Goal: Task Accomplishment & Management: Use online tool/utility

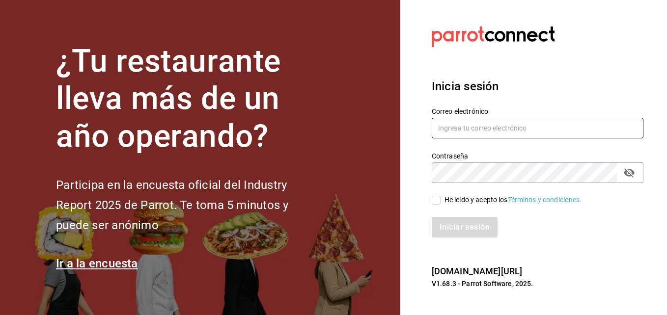
type input "[EMAIL_ADDRESS][DOMAIN_NAME]"
click at [438, 199] on input "He leído y acepto los Términos y condiciones." at bounding box center [436, 200] width 9 height 9
checkbox input "true"
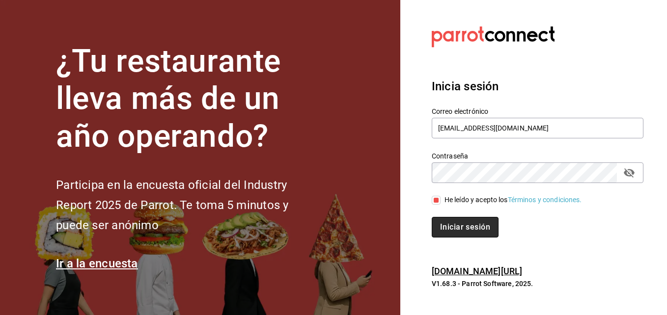
click at [455, 219] on button "Iniciar sesión" at bounding box center [465, 227] width 67 height 21
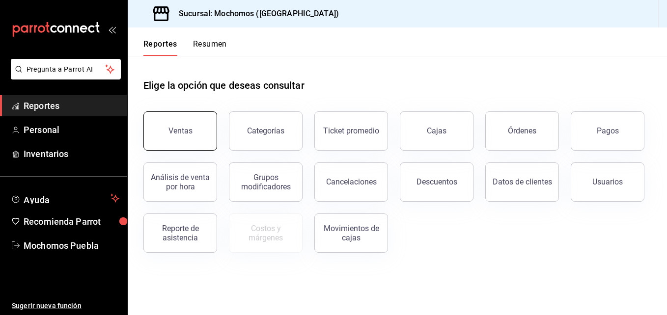
click at [173, 139] on button "Ventas" at bounding box center [180, 131] width 74 height 39
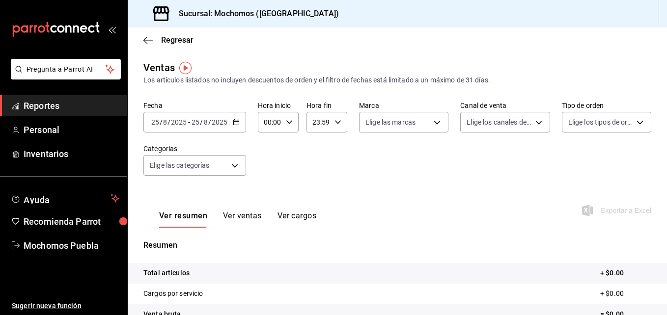
click at [236, 122] on \(Stroke\) "button" at bounding box center [235, 121] width 5 height 0
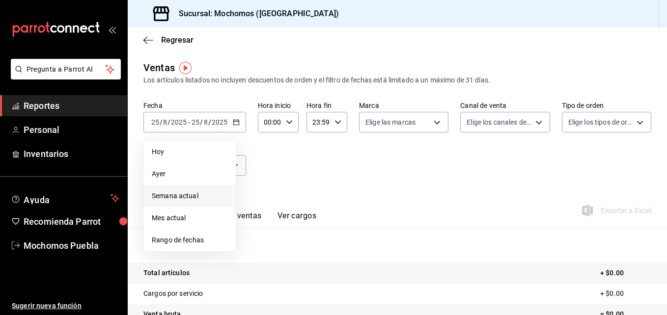
click at [177, 190] on li "Semana actual" at bounding box center [190, 196] width 92 height 22
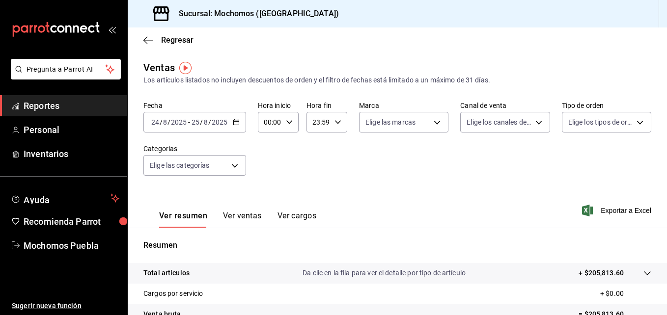
click at [236, 123] on icon "button" at bounding box center [236, 122] width 7 height 7
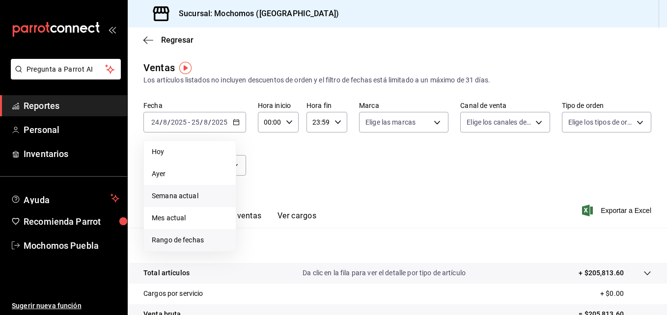
click at [181, 243] on span "Rango de fechas" at bounding box center [190, 240] width 76 height 10
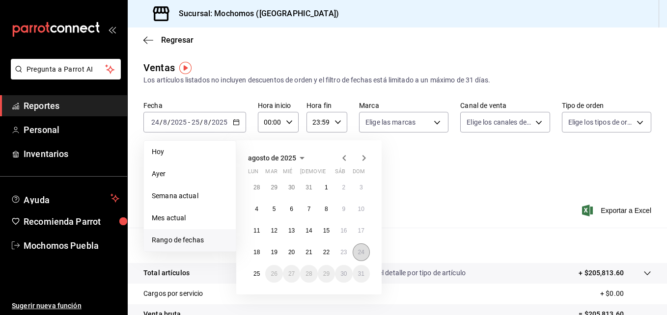
click at [362, 252] on abbr "24" at bounding box center [361, 252] width 6 height 7
click at [257, 255] on abbr "18" at bounding box center [257, 252] width 6 height 7
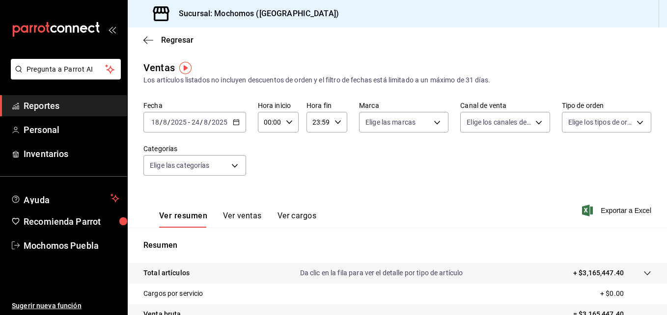
click at [236, 120] on icon "button" at bounding box center [236, 122] width 7 height 7
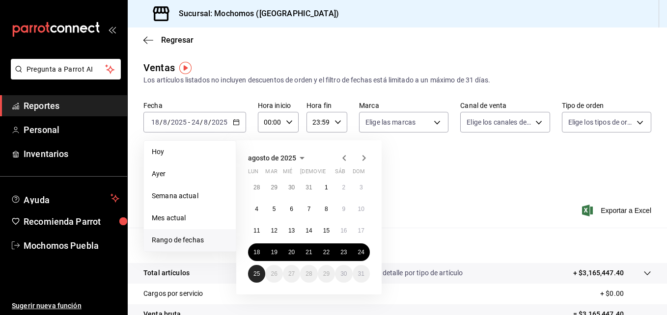
click at [250, 274] on button "25" at bounding box center [256, 274] width 17 height 18
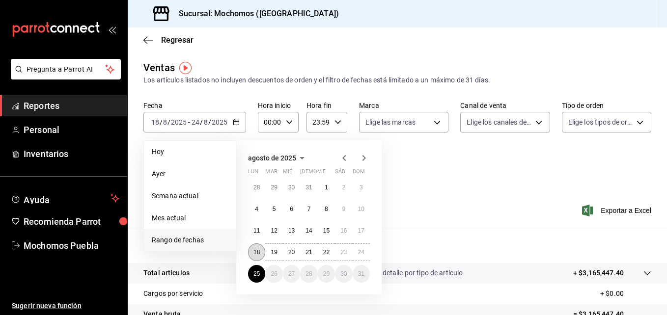
click at [256, 254] on abbr "18" at bounding box center [257, 252] width 6 height 7
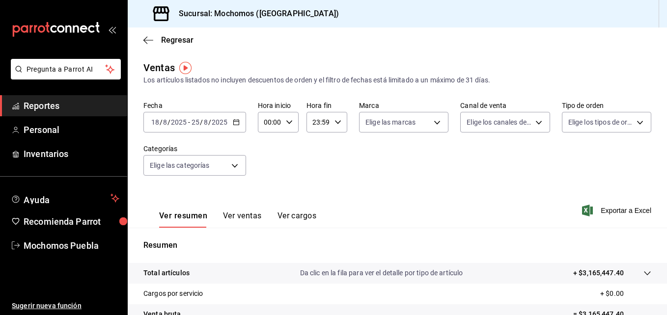
click at [235, 126] on div "2025-08-18 18 / 8 / 2025 - 2025-08-25 25 / 8 / 2025" at bounding box center [194, 122] width 103 height 21
click at [490, 192] on div "Ver resumen Ver ventas Ver cargos Exportar a Excel" at bounding box center [397, 208] width 539 height 40
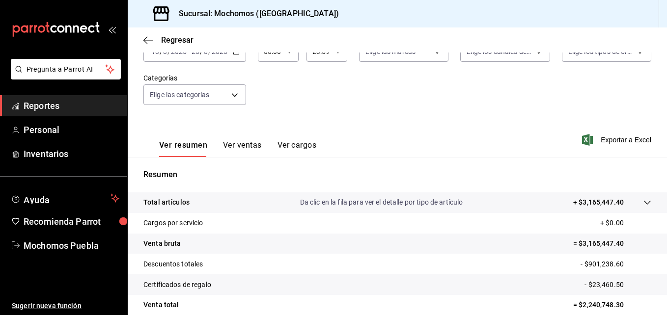
scroll to position [58, 0]
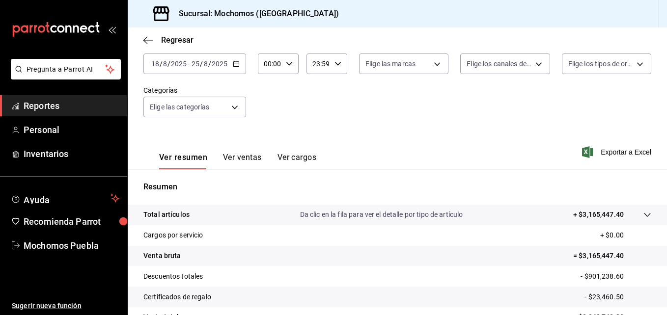
click at [292, 70] on div "00:00 Hora inicio" at bounding box center [278, 64] width 41 height 21
click at [267, 133] on span "06" at bounding box center [267, 132] width 4 height 8
type input "06:00"
click at [342, 95] on div at bounding box center [333, 157] width 667 height 315
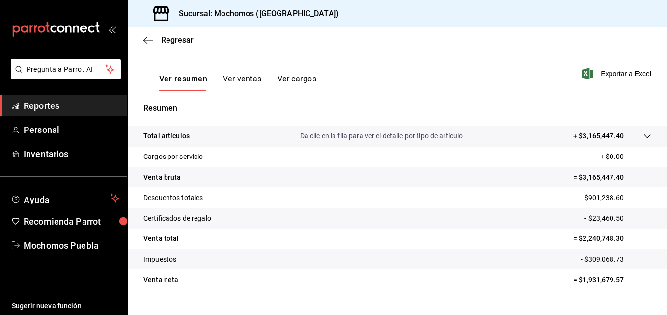
scroll to position [155, 0]
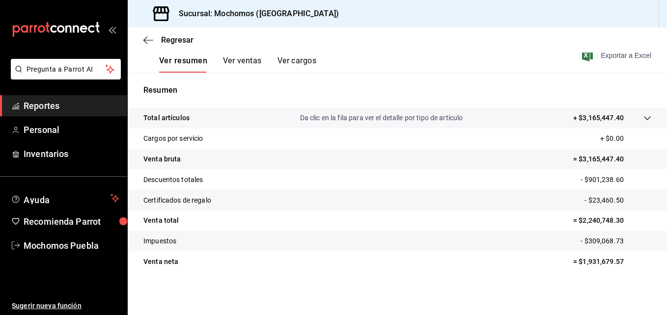
click at [604, 53] on span "Exportar a Excel" at bounding box center [617, 56] width 67 height 12
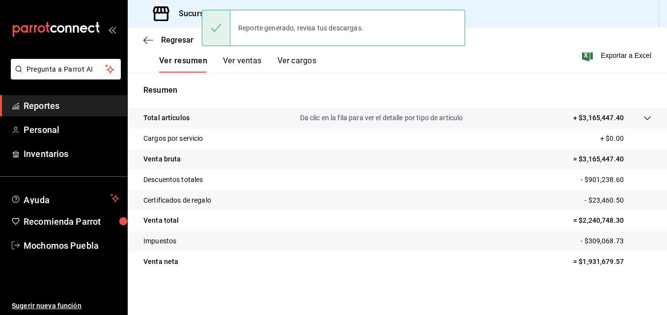
click at [634, 92] on p "Resumen" at bounding box center [397, 91] width 508 height 12
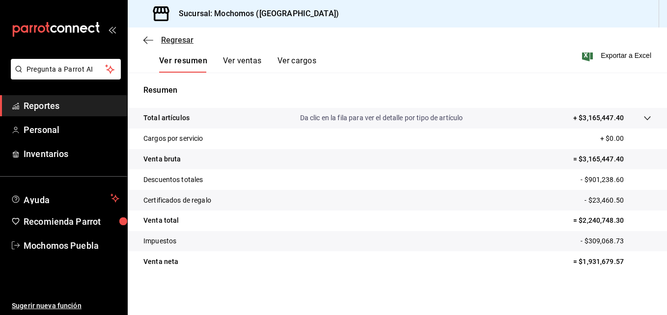
click at [165, 39] on span "Regresar" at bounding box center [177, 39] width 32 height 9
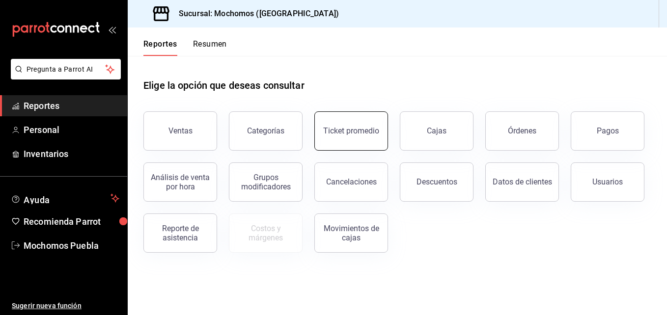
click at [362, 127] on div "Ticket promedio" at bounding box center [351, 130] width 56 height 9
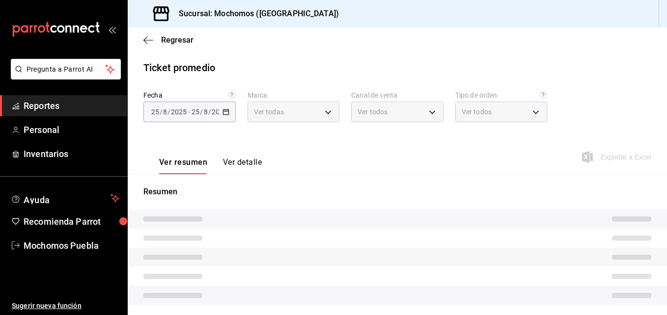
type input "65eb7388-82e4-42fa-8caf-680550c77e6f"
type input "PARROT,UBER_EATS,RAPPI,DIDI_FOOD,ONLINE"
type input "c9e91c43-775f-4cd6-ac16-cfdc9e5fd636,e77b1244-dd56-4ae6-90a6-fad4c81c99f8,EXTER…"
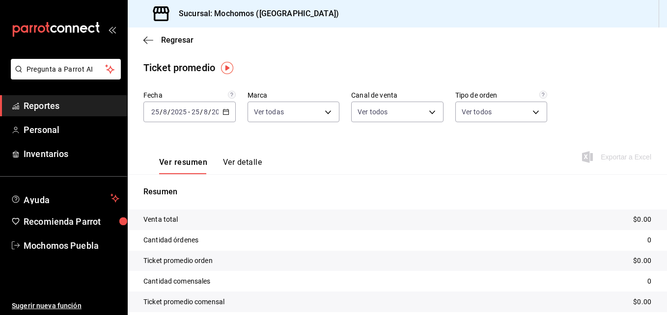
click at [223, 113] on icon "button" at bounding box center [226, 112] width 7 height 7
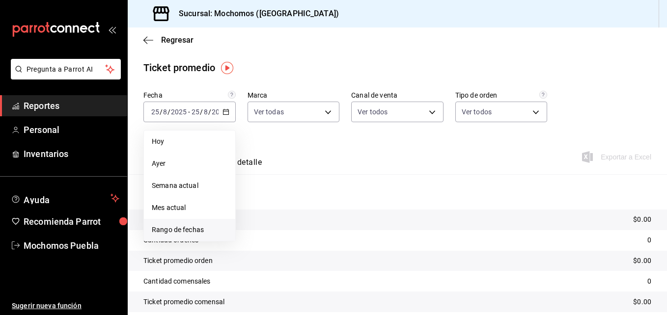
click at [193, 226] on span "Rango de fechas" at bounding box center [190, 230] width 76 height 10
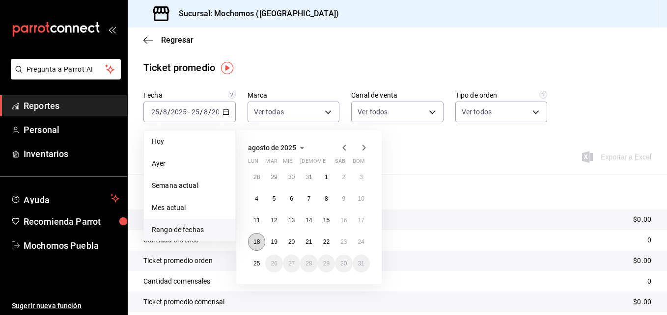
click at [257, 239] on abbr "18" at bounding box center [257, 242] width 6 height 7
click at [256, 263] on abbr "25" at bounding box center [257, 263] width 6 height 7
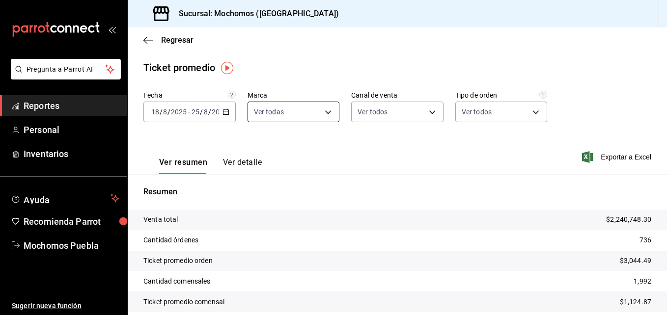
click at [330, 113] on body "Pregunta a Parrot AI Reportes Personal Inventarios Ayuda Recomienda Parrot Moch…" at bounding box center [333, 157] width 667 height 315
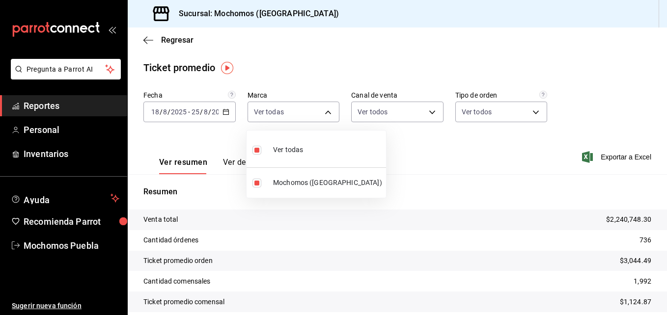
click at [359, 143] on div at bounding box center [333, 157] width 667 height 315
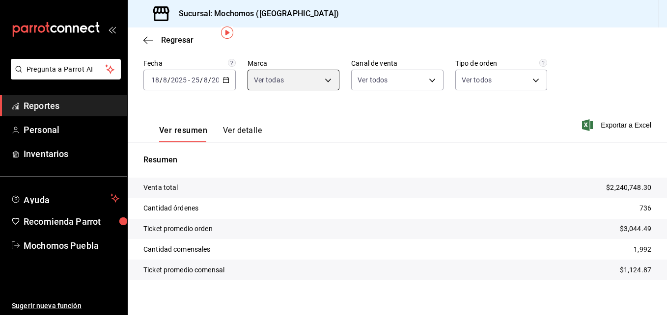
scroll to position [37, 0]
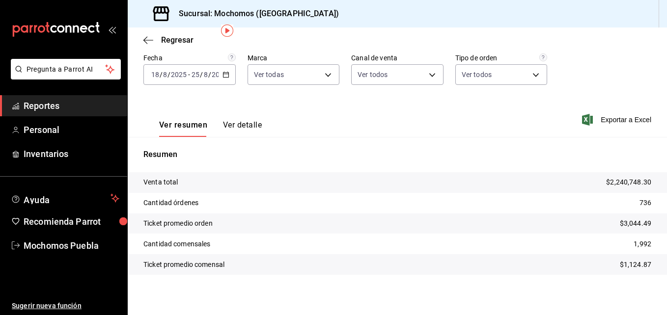
click at [225, 77] on \(Stroke\) "button" at bounding box center [226, 74] width 6 height 5
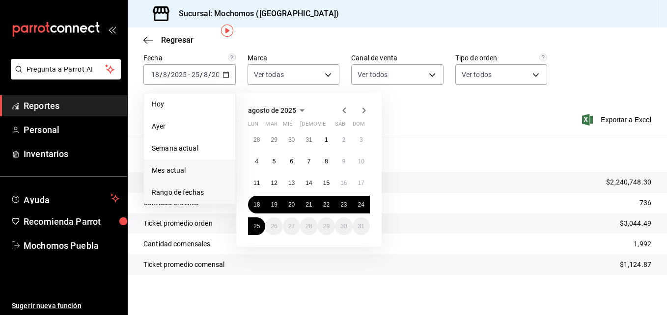
click at [180, 168] on span "Mes actual" at bounding box center [190, 171] width 76 height 10
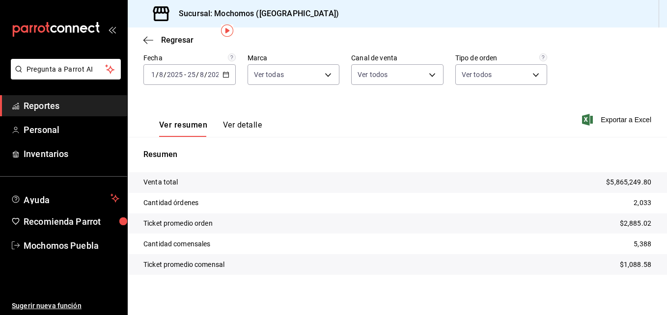
scroll to position [40, 0]
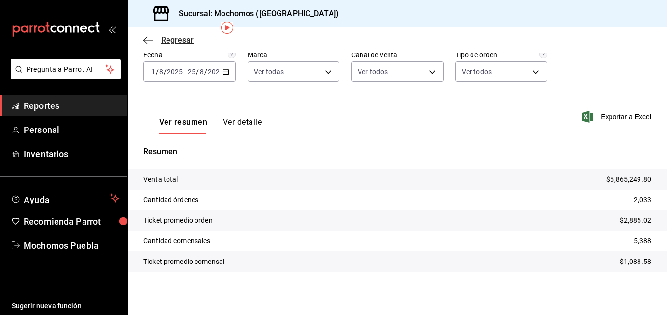
click at [186, 36] on span "Regresar" at bounding box center [177, 39] width 32 height 9
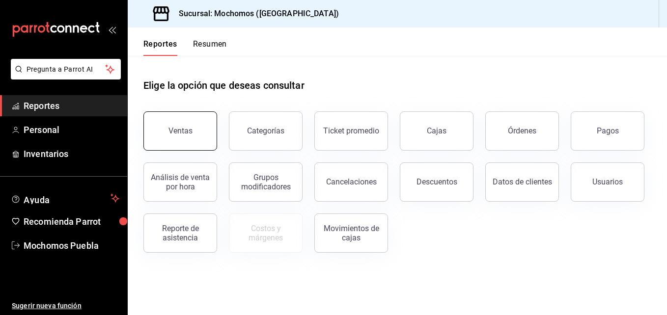
click at [201, 124] on button "Ventas" at bounding box center [180, 131] width 74 height 39
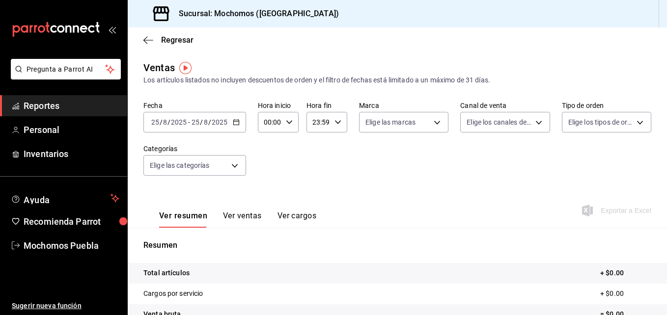
click at [235, 122] on \(Stroke\) "button" at bounding box center [235, 121] width 5 height 0
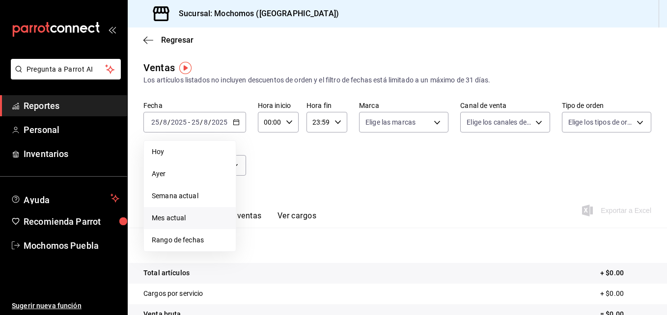
click at [201, 216] on span "Mes actual" at bounding box center [190, 218] width 76 height 10
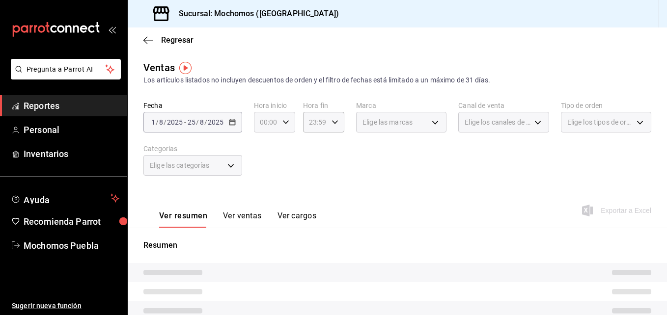
click at [285, 121] on icon "button" at bounding box center [285, 122] width 7 height 7
click at [263, 195] on button "06" at bounding box center [263, 191] width 16 height 20
type input "06:00"
click at [264, 192] on span "06" at bounding box center [263, 191] width 4 height 8
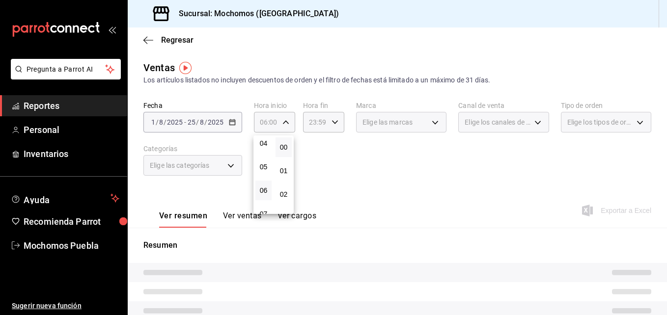
click at [326, 186] on div at bounding box center [333, 157] width 667 height 315
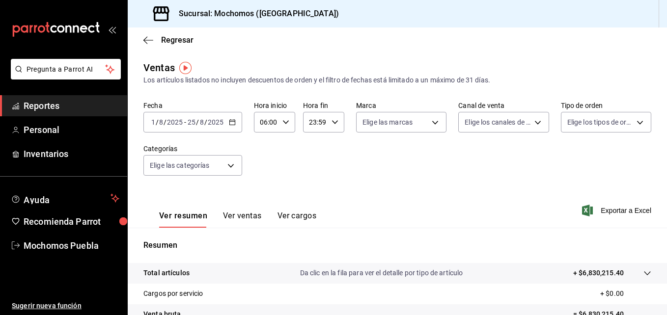
click at [283, 121] on icon "button" at bounding box center [285, 122] width 7 height 7
click at [264, 146] on span "06" at bounding box center [263, 147] width 4 height 8
click at [373, 169] on div at bounding box center [333, 157] width 667 height 315
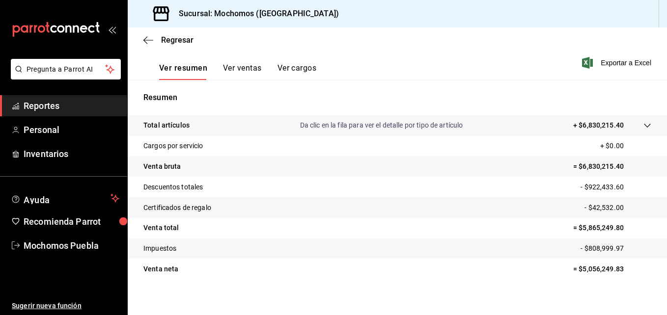
scroll to position [155, 0]
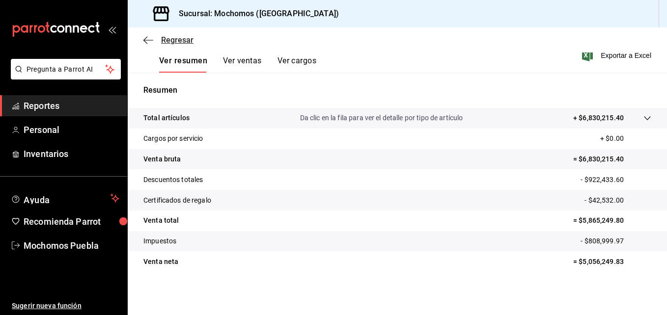
click at [190, 37] on span "Regresar" at bounding box center [177, 39] width 32 height 9
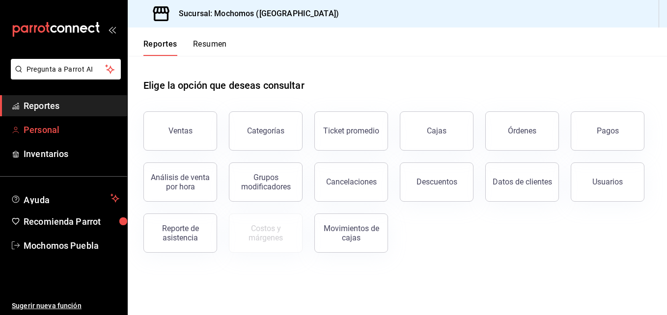
click at [70, 127] on span "Personal" at bounding box center [72, 129] width 96 height 13
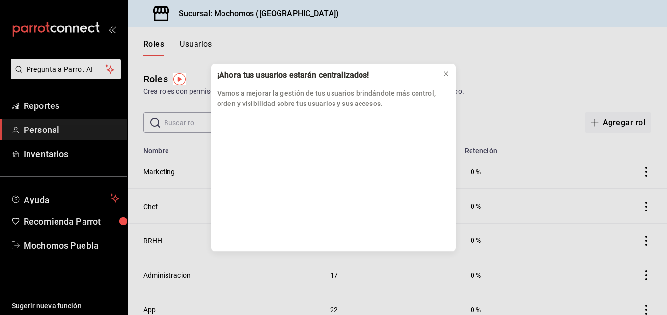
click at [44, 100] on div "¡Ahora tus usuarios estarán centralizados! Vamos a mejorar la gestión de tus us…" at bounding box center [333, 157] width 667 height 315
click at [443, 71] on icon at bounding box center [446, 74] width 8 height 8
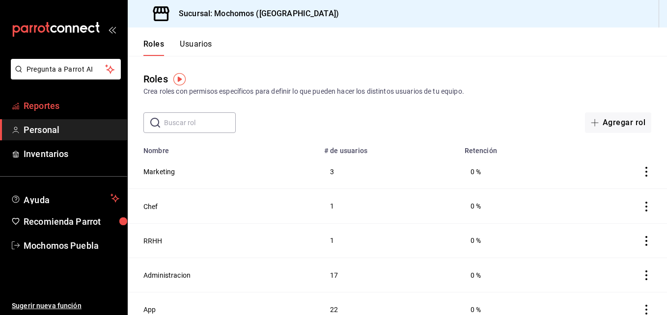
click at [56, 100] on span "Reportes" at bounding box center [72, 105] width 96 height 13
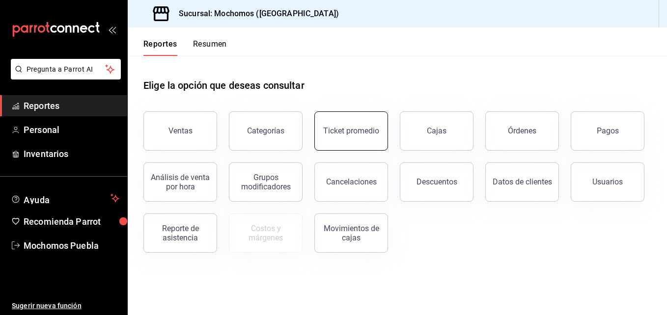
click at [351, 119] on button "Ticket promedio" at bounding box center [351, 131] width 74 height 39
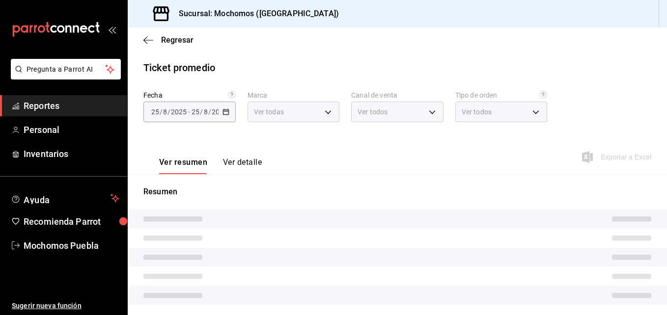
type input "65eb7388-82e4-42fa-8caf-680550c77e6f"
type input "PARROT,UBER_EATS,RAPPI,DIDI_FOOD,ONLINE"
type input "c9e91c43-775f-4cd6-ac16-cfdc9e5fd636,e77b1244-dd56-4ae6-90a6-fad4c81c99f8,EXTER…"
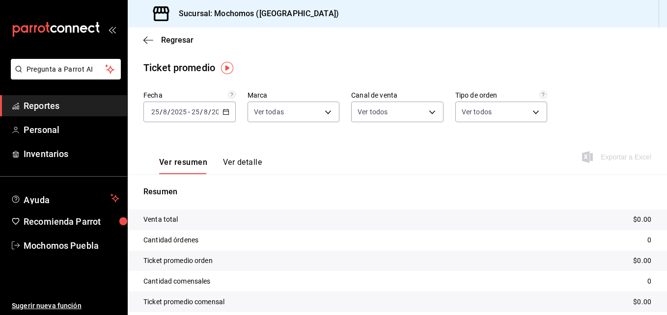
click at [225, 113] on icon "button" at bounding box center [226, 112] width 7 height 7
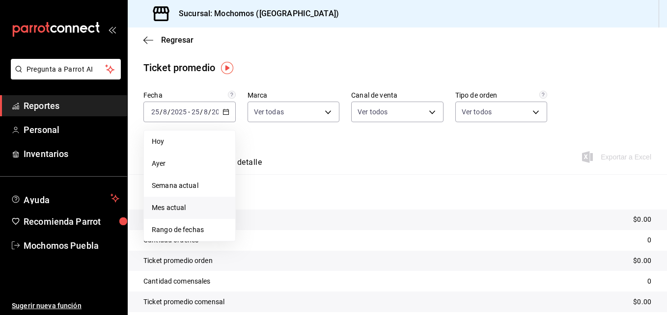
click at [187, 212] on span "Mes actual" at bounding box center [190, 208] width 76 height 10
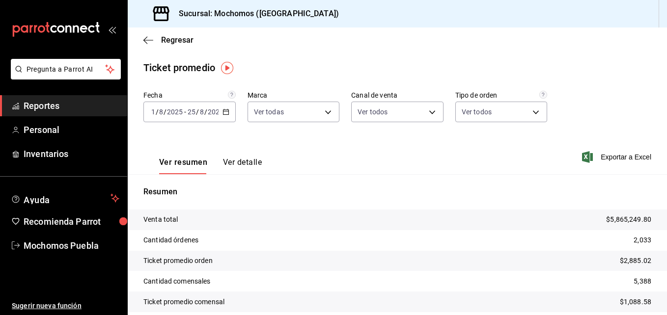
scroll to position [40, 0]
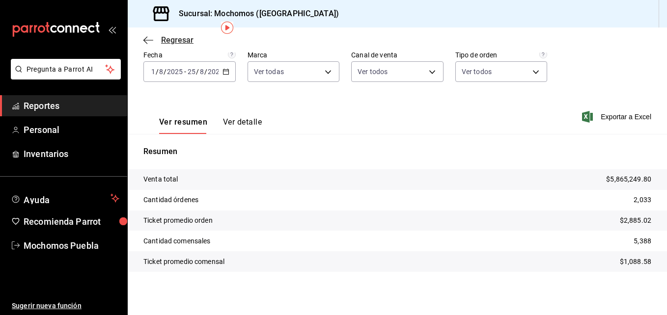
click at [182, 44] on span "Regresar" at bounding box center [177, 39] width 32 height 9
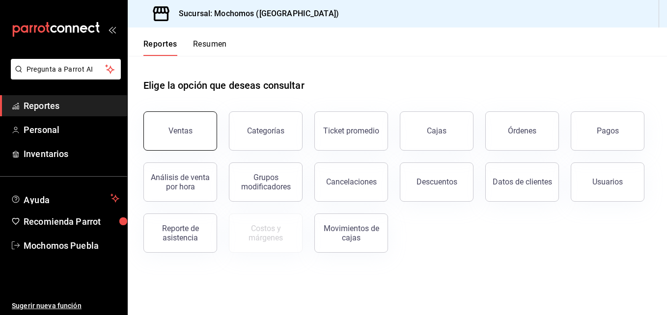
click at [199, 137] on button "Ventas" at bounding box center [180, 131] width 74 height 39
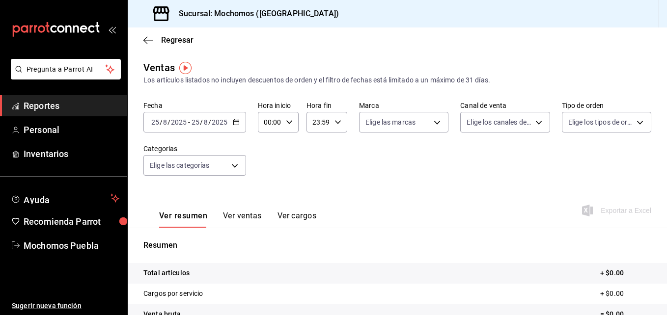
click at [236, 121] on icon "button" at bounding box center [236, 122] width 7 height 7
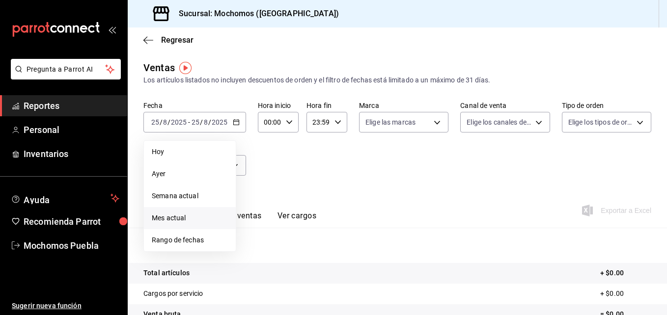
click at [180, 216] on span "Mes actual" at bounding box center [190, 218] width 76 height 10
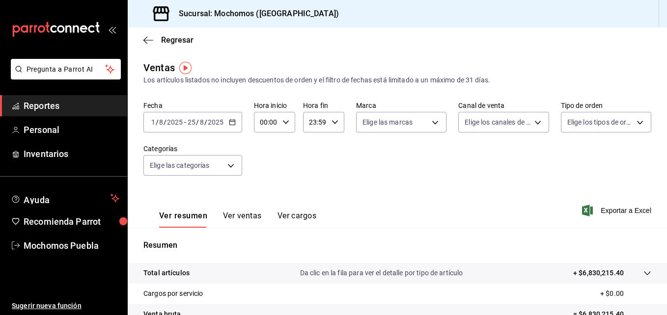
click at [634, 211] on span "Exportar a Excel" at bounding box center [617, 211] width 67 height 12
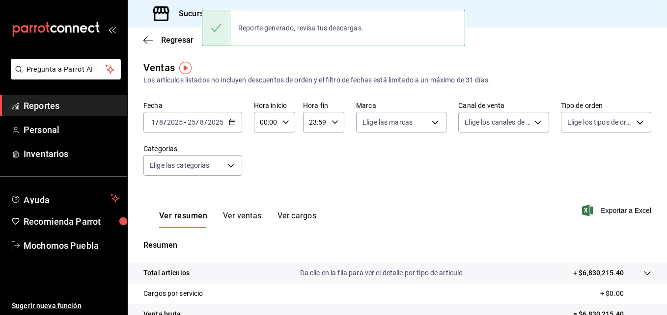
drag, startPoint x: 320, startPoint y: 195, endPoint x: 276, endPoint y: 160, distance: 56.3
click at [320, 195] on div "Ver resumen Ver ventas Ver cargos Exportar a Excel" at bounding box center [397, 208] width 539 height 40
click at [167, 37] on span "Regresar" at bounding box center [177, 39] width 32 height 9
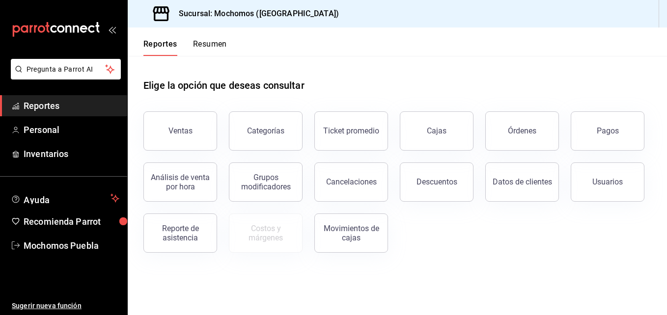
click at [387, 66] on div "Elige la opción que deseas consultar" at bounding box center [397, 78] width 508 height 44
click at [214, 142] on div "Ventas" at bounding box center [174, 125] width 85 height 51
click at [439, 186] on div "Descuentos" at bounding box center [437, 181] width 41 height 9
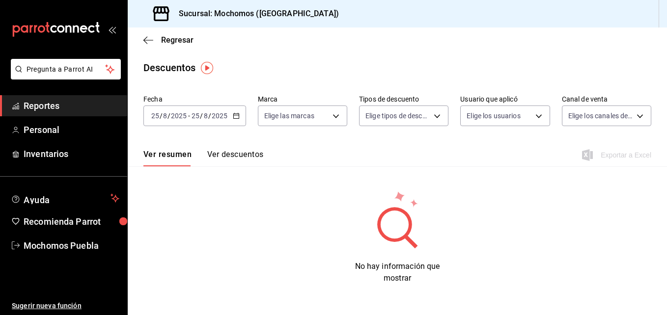
click at [235, 113] on icon "button" at bounding box center [236, 116] width 7 height 7
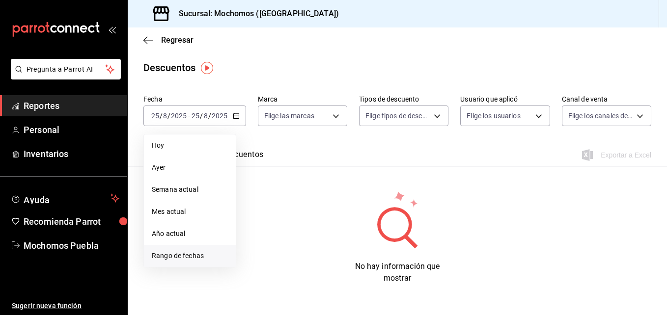
click at [193, 255] on span "Rango de fechas" at bounding box center [190, 256] width 76 height 10
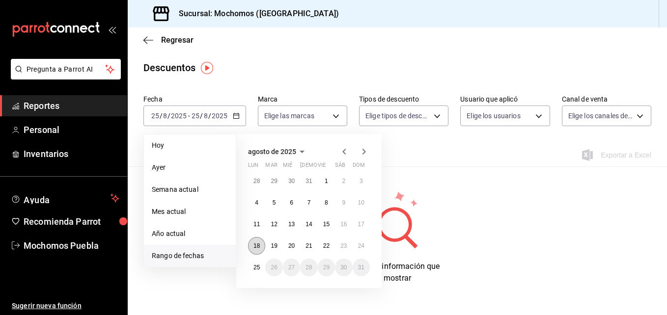
click at [262, 246] on button "18" at bounding box center [256, 246] width 17 height 18
click at [257, 268] on abbr "25" at bounding box center [257, 267] width 6 height 7
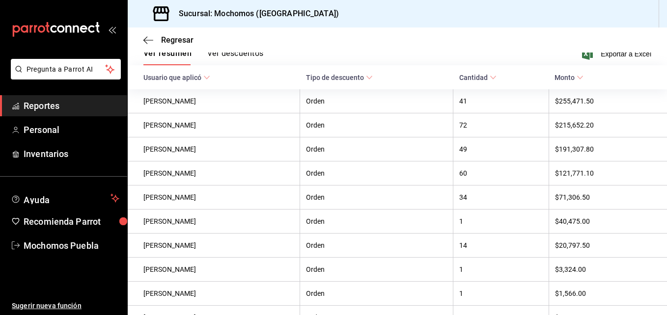
scroll to position [32, 0]
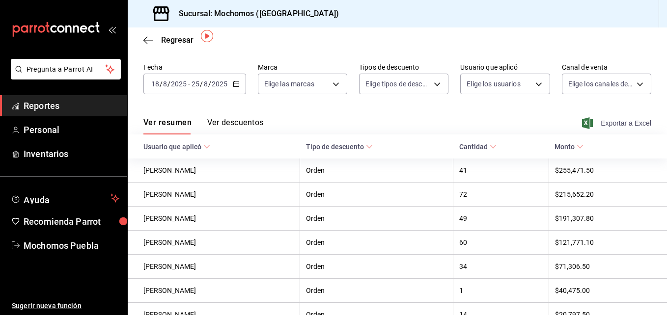
click at [623, 124] on span "Exportar a Excel" at bounding box center [617, 123] width 67 height 12
click at [337, 83] on body "Pregunta a Parrot AI Reportes Personal Inventarios Ayuda Recomienda Parrot Moch…" at bounding box center [333, 157] width 667 height 315
click at [234, 85] on div at bounding box center [333, 157] width 667 height 315
click at [235, 79] on div "2025-08-18 18 / 8 / 2025 - 2025-08-25 25 / 8 / 2025" at bounding box center [194, 84] width 103 height 21
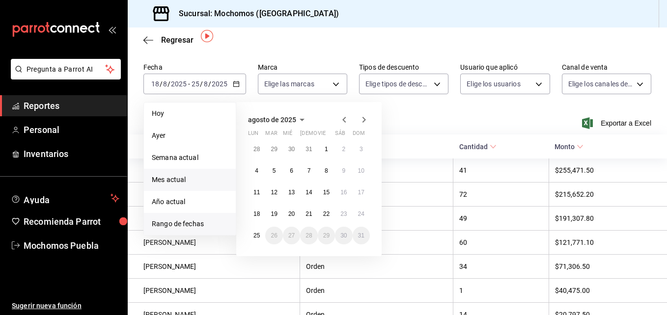
click at [171, 182] on span "Mes actual" at bounding box center [190, 180] width 76 height 10
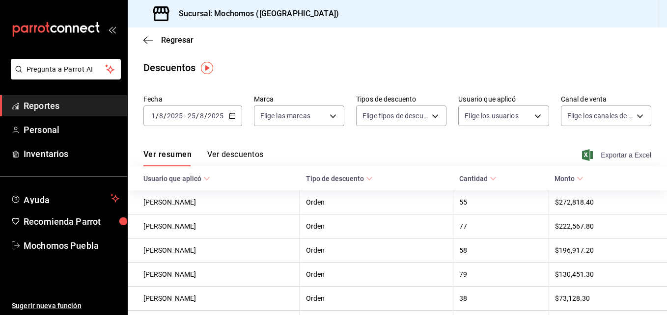
click at [621, 155] on span "Exportar a Excel" at bounding box center [617, 155] width 67 height 12
